Goal: Subscribe to service/newsletter

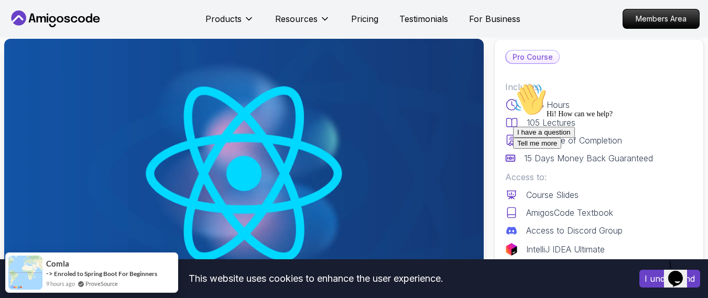
scroll to position [17, 0]
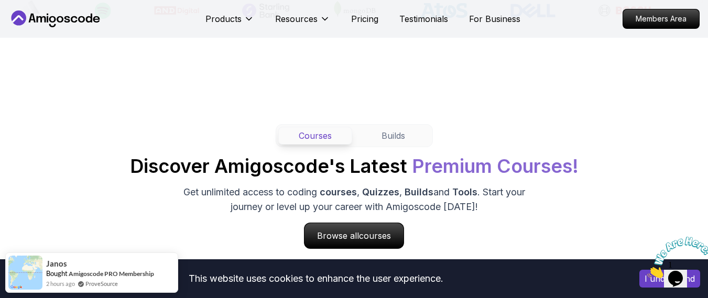
scroll to position [922, 0]
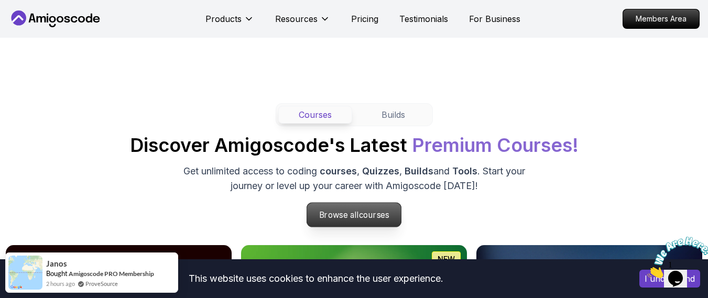
click at [357, 214] on p "Browse all courses" at bounding box center [354, 215] width 94 height 24
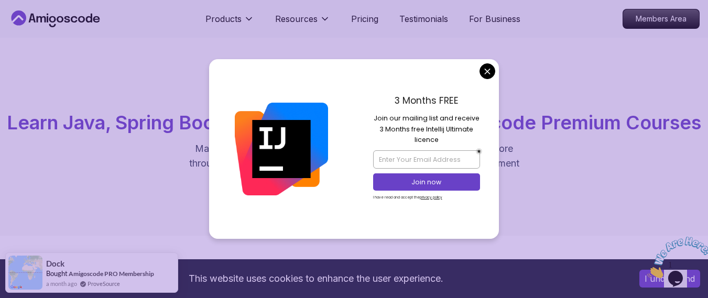
click at [360, 101] on div "3 Months FREE Join our mailing list and receive 3 Months free Intellij Ultimate…" at bounding box center [426, 148] width 145 height 179
click at [397, 156] on input "email" at bounding box center [426, 159] width 107 height 18
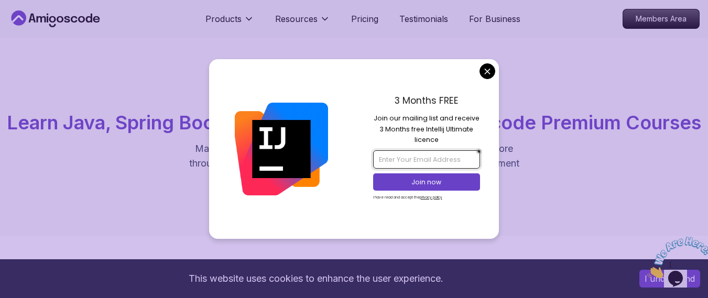
type input "samwelbenjaminsitta@gmail.com"
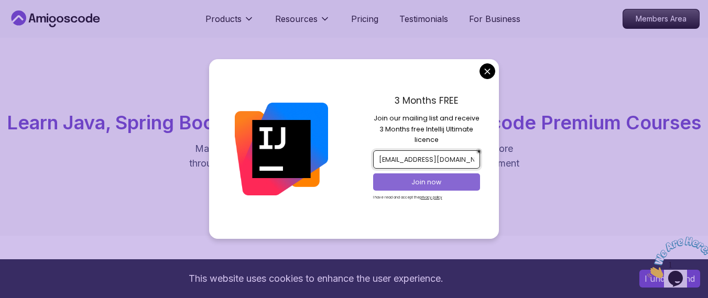
click at [464, 182] on p "Join now" at bounding box center [426, 182] width 87 height 9
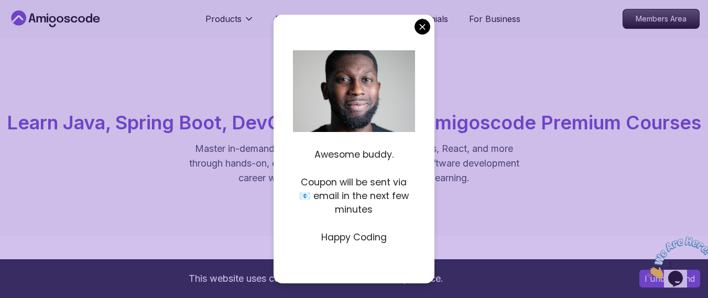
click at [444, 235] on div "All Courses Learn Java, Spring Boot, DevOps & More with Amigoscode Premium Cour…" at bounding box center [354, 137] width 708 height 198
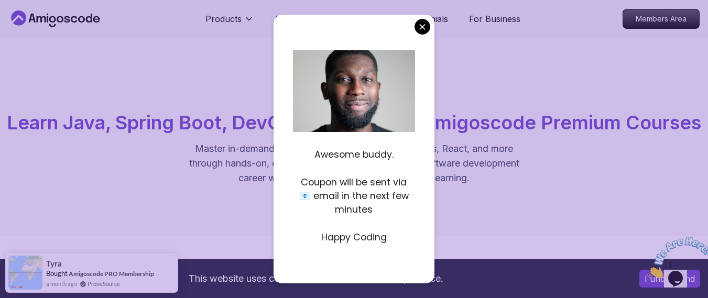
click at [444, 235] on div "All Courses Learn Java, Spring Boot, DevOps & More with Amigoscode Premium Cour…" at bounding box center [354, 137] width 708 height 198
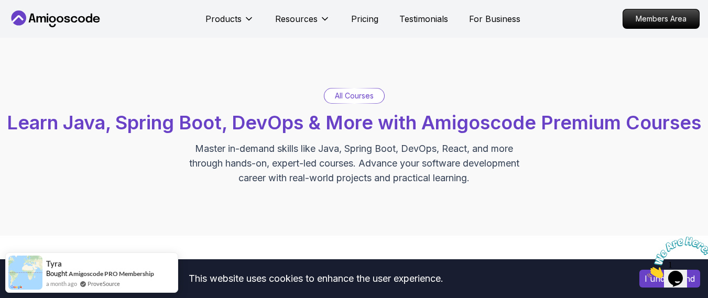
click at [360, 98] on p "All Courses" at bounding box center [354, 96] width 39 height 10
click at [365, 134] on span "Learn Java, Spring Boot, DevOps & More with Amigoscode Premium Courses" at bounding box center [354, 122] width 694 height 23
click at [414, 81] on div "All Courses Learn Java, Spring Boot, DevOps & More with Amigoscode Premium Cour…" at bounding box center [354, 137] width 708 height 198
